Goal: Information Seeking & Learning: Learn about a topic

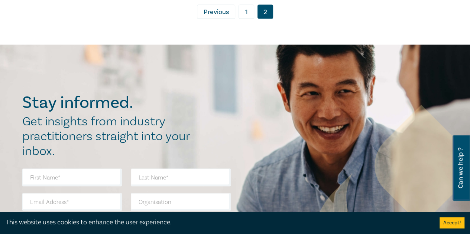
scroll to position [3379, 0]
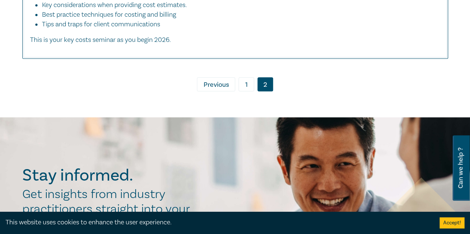
click at [245, 91] on link "1" at bounding box center [246, 84] width 16 height 14
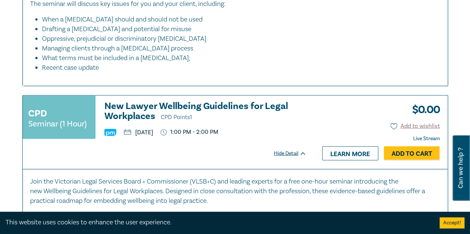
scroll to position [741, 0]
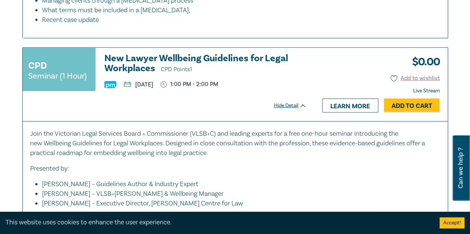
click at [133, 73] on h3 "New Lawyer Wellbeing Guidelines for Legal Workplaces CPD Points 1" at bounding box center [205, 63] width 202 height 21
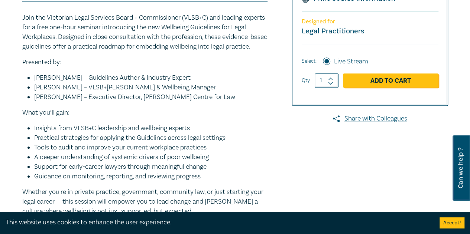
scroll to position [260, 0]
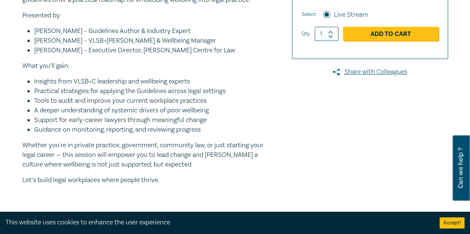
click at [176, 170] on p "Whether you're in private practice, government, community law, or just starting…" at bounding box center [144, 155] width 245 height 29
click at [173, 170] on p "Whether you're in private practice, government, community law, or just starting…" at bounding box center [144, 155] width 245 height 29
click at [190, 154] on p "Whether you're in private practice, government, community law, or just starting…" at bounding box center [144, 155] width 245 height 29
click at [174, 170] on p "Whether you're in private practice, government, community law, or just starting…" at bounding box center [144, 155] width 245 height 29
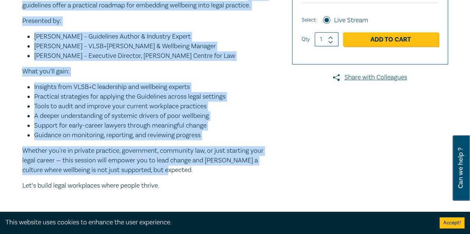
scroll to position [218, 0]
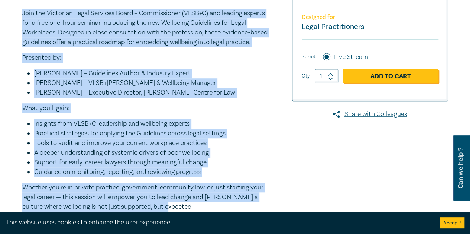
drag, startPoint x: 173, startPoint y: 176, endPoint x: 20, endPoint y: 11, distance: 224.6
click at [20, 11] on div "New Lawyer Wellbeing Guidelines for Legal Workplaces S25316 CPD Seminar (1 Hour…" at bounding box center [163, 54] width 290 height 381
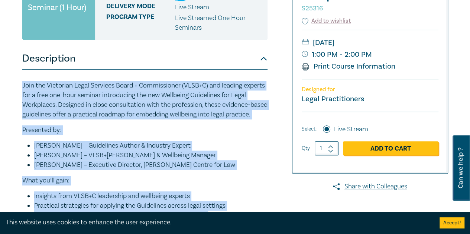
scroll to position [143, 0]
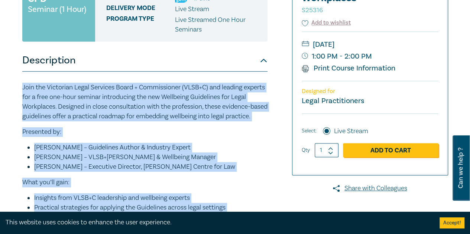
copy div "Lore ips Dolorsita Conse Adipisci Elits + Doeiusmodtem (INCI+U) lab etdolor mag…"
click at [194, 121] on p "Join the Victorian Legal Services Board + Commissioner (VLSB+C) and leading exp…" at bounding box center [144, 102] width 245 height 39
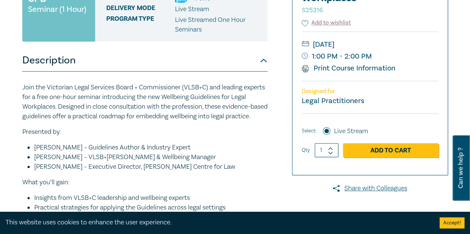
click at [205, 121] on p "Join the Victorian Legal Services Board + Commissioner (VLSB+C) and leading exp…" at bounding box center [144, 102] width 245 height 39
